Goal: Information Seeking & Learning: Learn about a topic

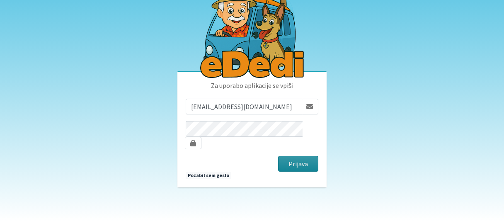
click at [289, 158] on button "Prijava" at bounding box center [298, 164] width 40 height 16
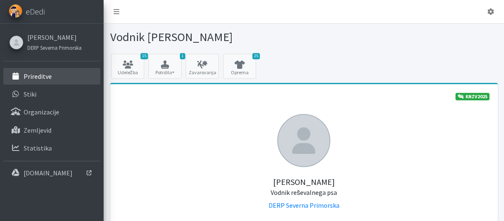
click at [41, 74] on p "Prireditve" at bounding box center [38, 76] width 28 height 8
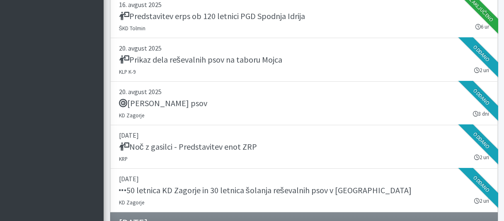
scroll to position [1147, 0]
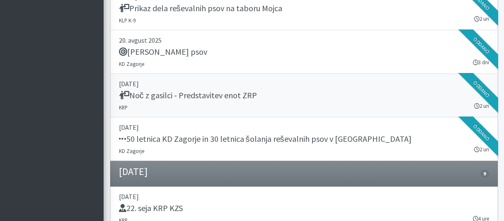
click at [201, 91] on h5 "Noč z gasilci - Predstavitev enot ZRP" at bounding box center [188, 95] width 138 height 10
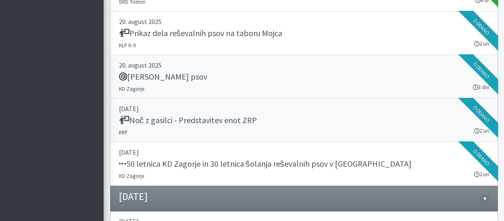
scroll to position [1103, 0]
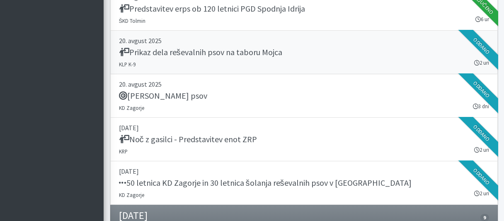
click at [247, 49] on h5 "Prikaz dela reševalnih psov na taboru Mojca" at bounding box center [200, 52] width 163 height 10
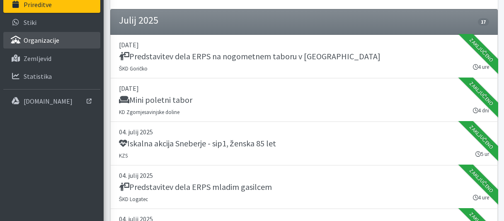
scroll to position [0, 0]
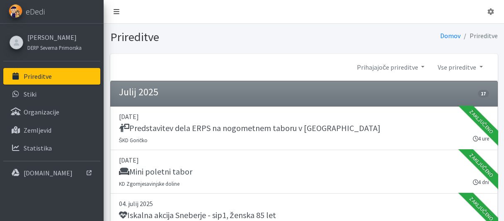
click at [118, 11] on icon at bounding box center [117, 11] width 6 height 7
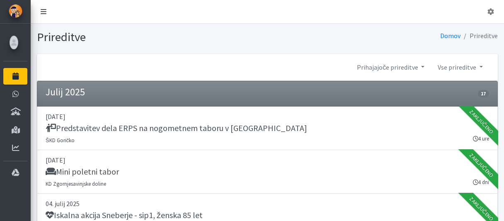
click at [47, 10] on link at bounding box center [43, 11] width 19 height 17
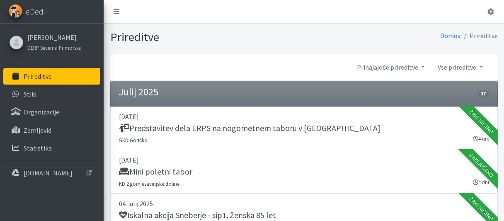
click at [486, 37] on li "Prireditve" at bounding box center [479, 36] width 37 height 12
click at [61, 12] on link "eDedi" at bounding box center [52, 12] width 104 height 24
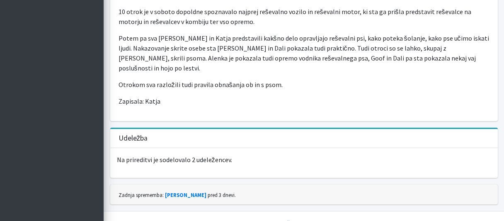
scroll to position [304, 0]
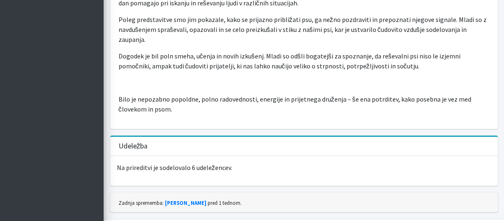
scroll to position [314, 0]
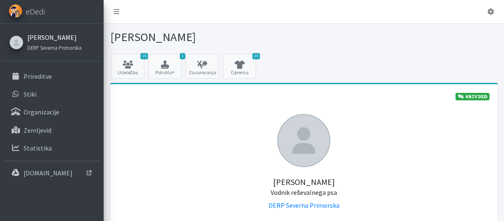
click at [61, 37] on link "[PERSON_NAME]" at bounding box center [54, 37] width 54 height 10
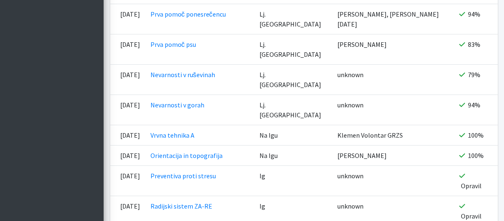
scroll to position [1514, 0]
